Goal: Navigation & Orientation: Find specific page/section

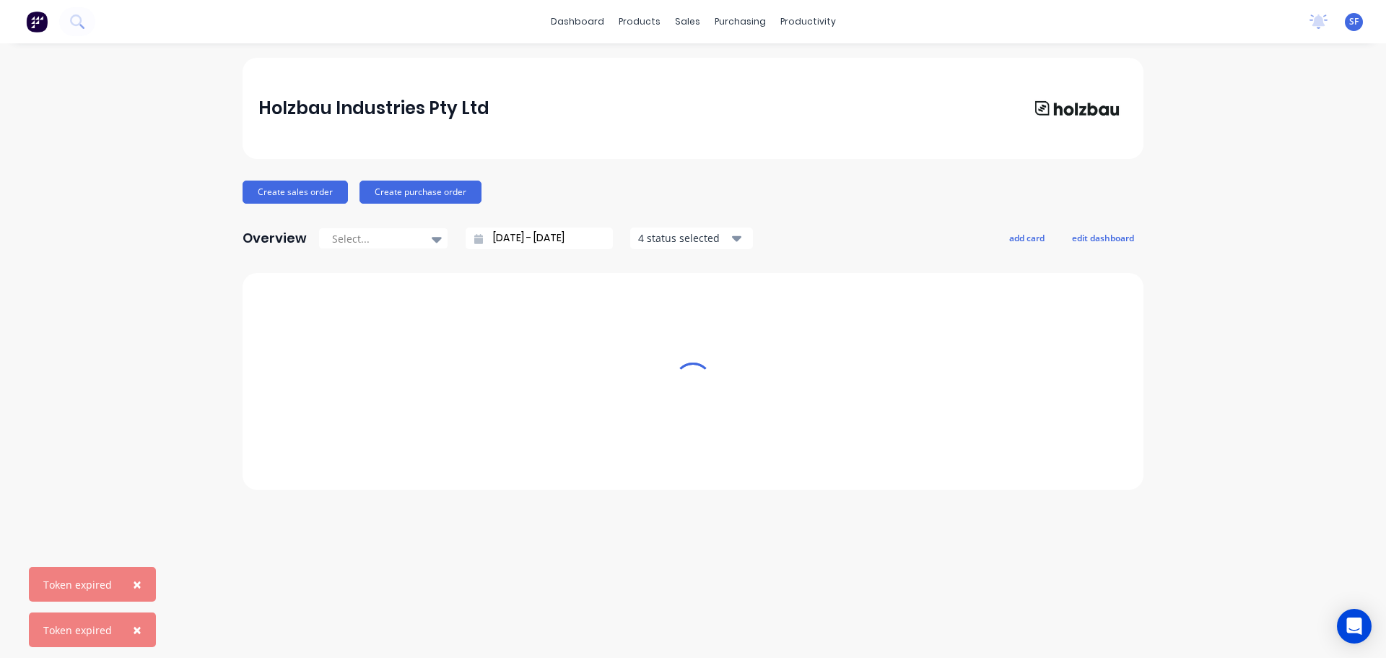
click at [141, 580] on button "×" at bounding box center [137, 584] width 38 height 35
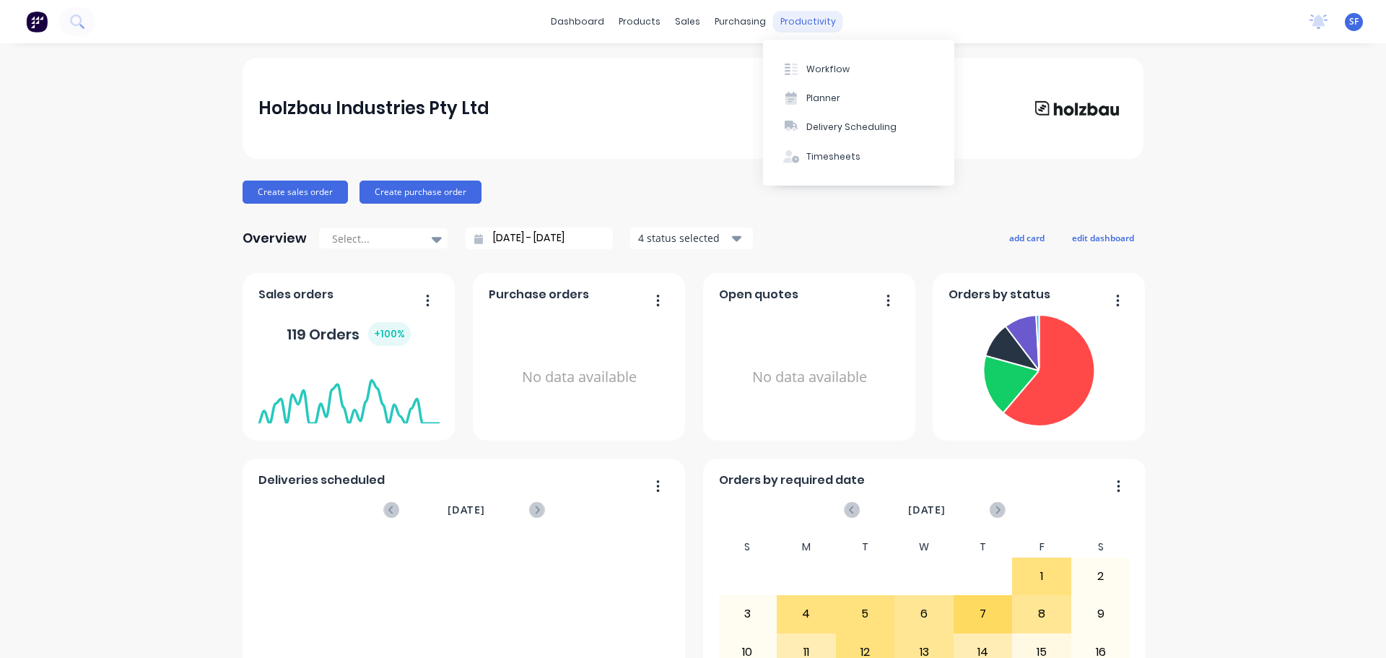
click at [788, 17] on div "productivity" at bounding box center [808, 22] width 70 height 22
click at [829, 69] on div "Workflow" at bounding box center [827, 69] width 43 height 13
